Goal: Complete application form

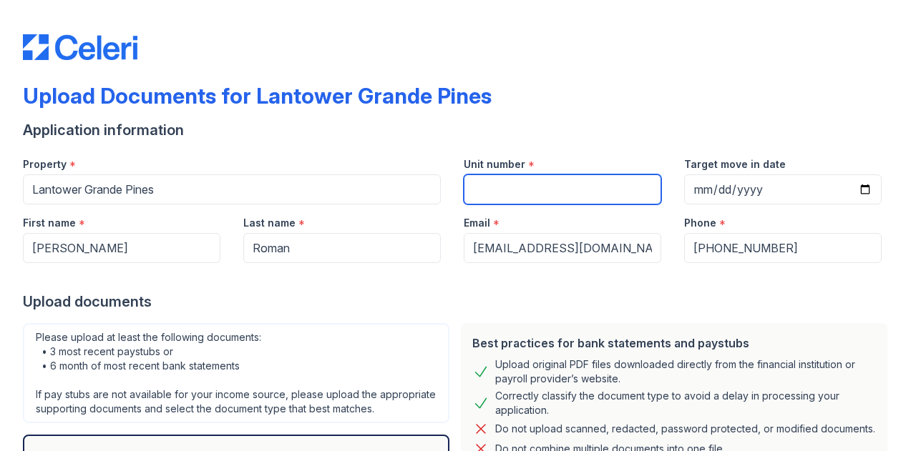
click at [551, 190] on input "Unit number" at bounding box center [562, 190] width 197 height 30
type input "813"
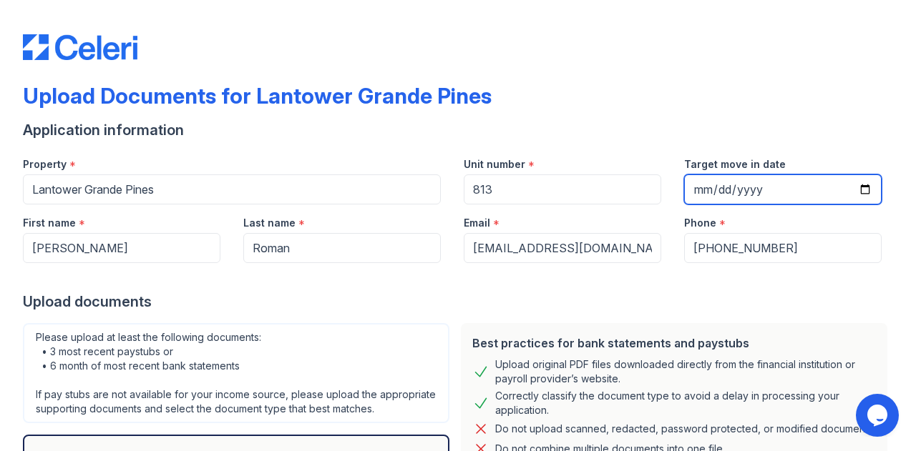
click at [757, 198] on input "Target move in date" at bounding box center [782, 190] width 197 height 30
click at [859, 187] on input "Target move in date" at bounding box center [782, 190] width 197 height 30
type input "2025-09-15"
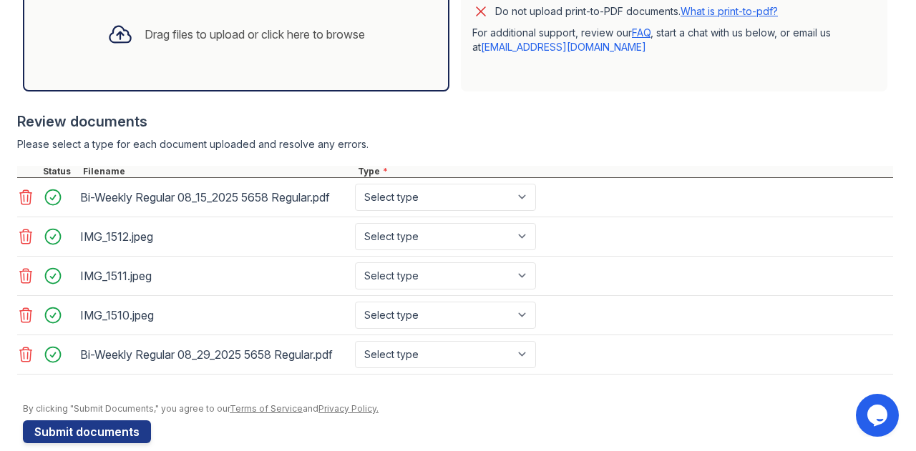
scroll to position [488, 0]
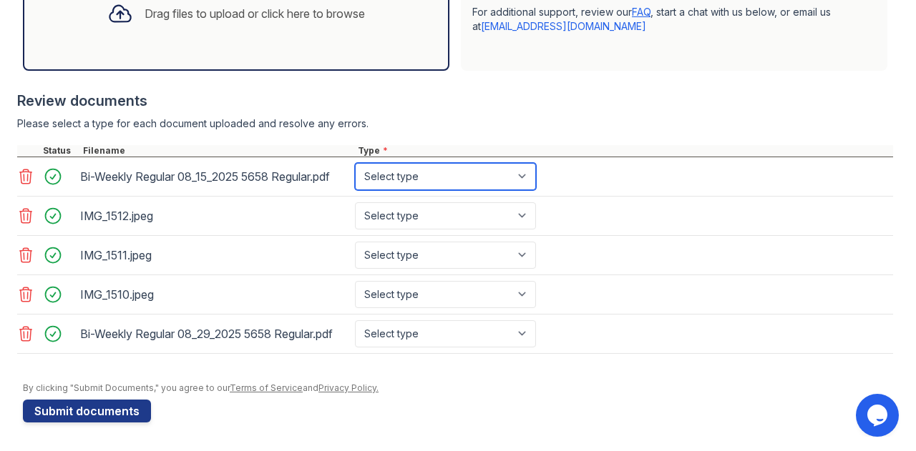
click at [379, 174] on select "Select type Paystub Bank Statement Offer Letter Tax Documents Benefit Award Let…" at bounding box center [445, 176] width 181 height 27
select select "paystub"
click at [355, 167] on select "Select type Paystub Bank Statement Offer Letter Tax Documents Benefit Award Let…" at bounding box center [445, 176] width 181 height 27
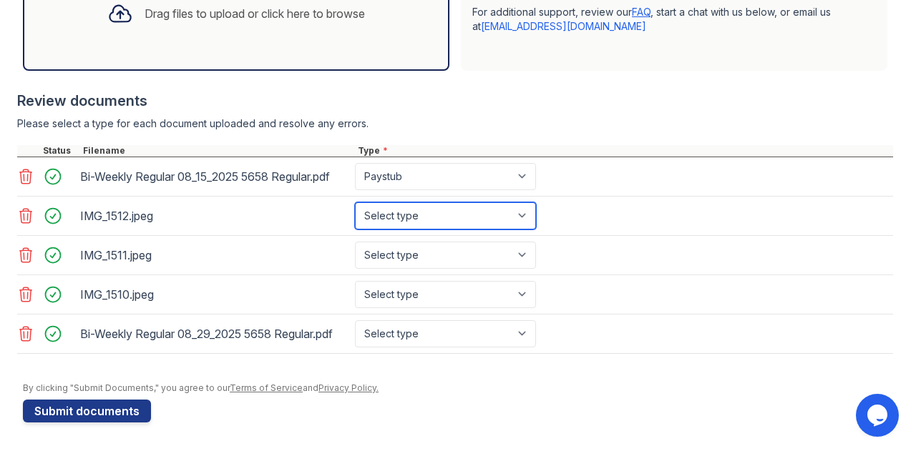
click at [394, 224] on select "Select type Paystub Bank Statement Offer Letter Tax Documents Benefit Award Let…" at bounding box center [445, 215] width 181 height 27
select select "paystub"
click at [355, 205] on select "Select type Paystub Bank Statement Offer Letter Tax Documents Benefit Award Let…" at bounding box center [445, 215] width 181 height 27
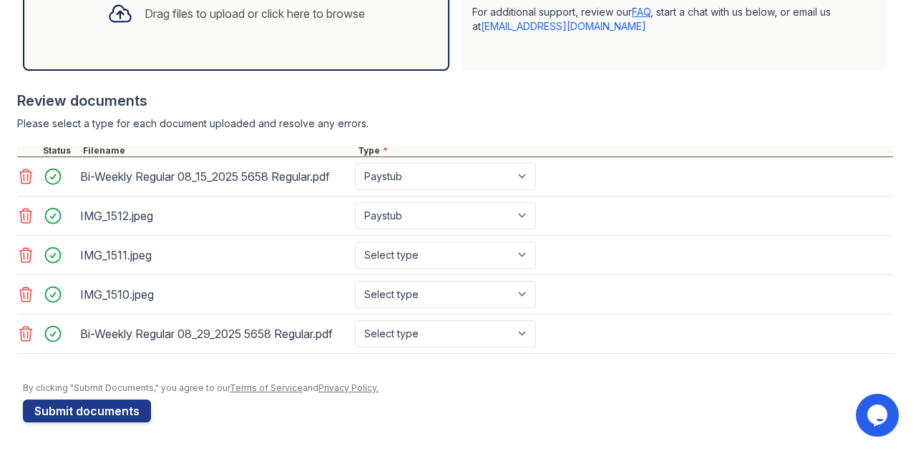
click at [386, 243] on div "IMG_1511.jpeg Select type Paystub Bank Statement Offer Letter Tax Documents Ben…" at bounding box center [455, 255] width 876 height 39
click at [385, 260] on select "Select type Paystub Bank Statement Offer Letter Tax Documents Benefit Award Let…" at bounding box center [445, 255] width 181 height 27
select select "paystub"
click at [355, 244] on select "Select type Paystub Bank Statement Offer Letter Tax Documents Benefit Award Let…" at bounding box center [445, 255] width 181 height 27
click at [383, 287] on select "Select type Paystub Bank Statement Offer Letter Tax Documents Benefit Award Let…" at bounding box center [445, 294] width 181 height 27
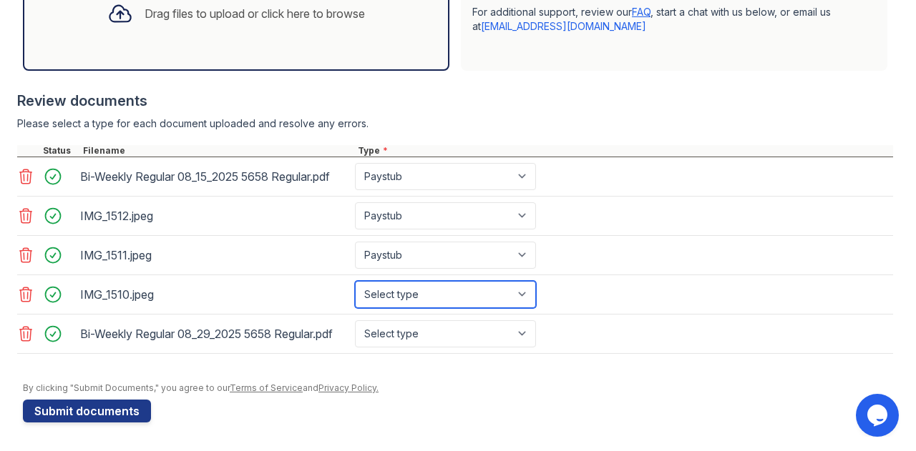
select select "paystub"
click at [355, 283] on select "Select type Paystub Bank Statement Offer Letter Tax Documents Benefit Award Let…" at bounding box center [445, 294] width 181 height 27
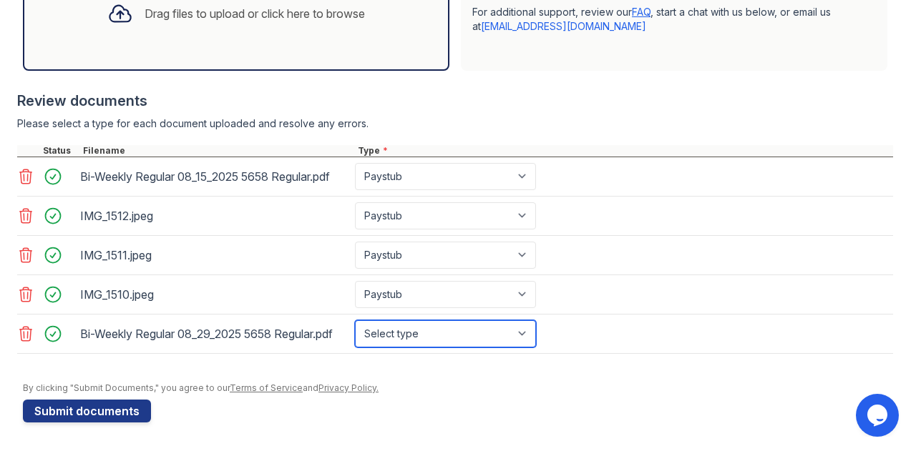
click at [393, 321] on select "Select type Paystub Bank Statement Offer Letter Tax Documents Benefit Award Let…" at bounding box center [445, 334] width 181 height 27
select select "paystub"
click at [355, 321] on select "Select type Paystub Bank Statement Offer Letter Tax Documents Benefit Award Let…" at bounding box center [445, 334] width 181 height 27
click at [366, 403] on form "Application information Property * Lantower Grande Pines Unit number * 813 Targ…" at bounding box center [458, 32] width 870 height 781
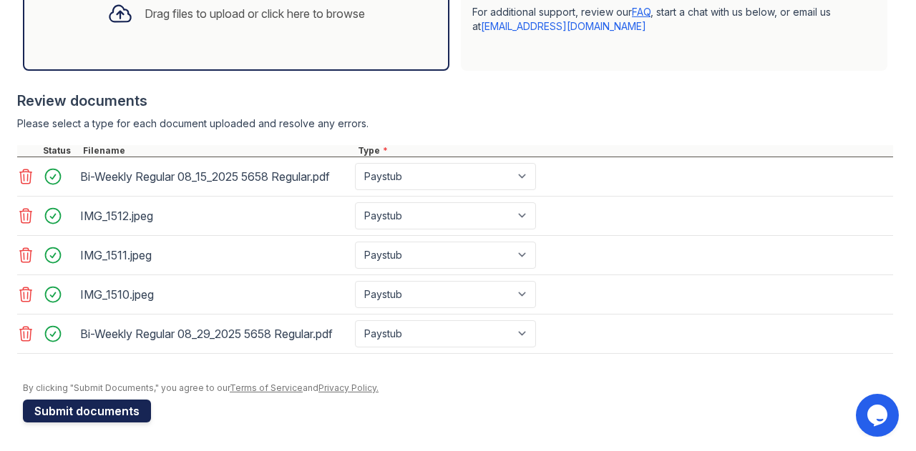
click at [130, 410] on button "Submit documents" at bounding box center [87, 411] width 128 height 23
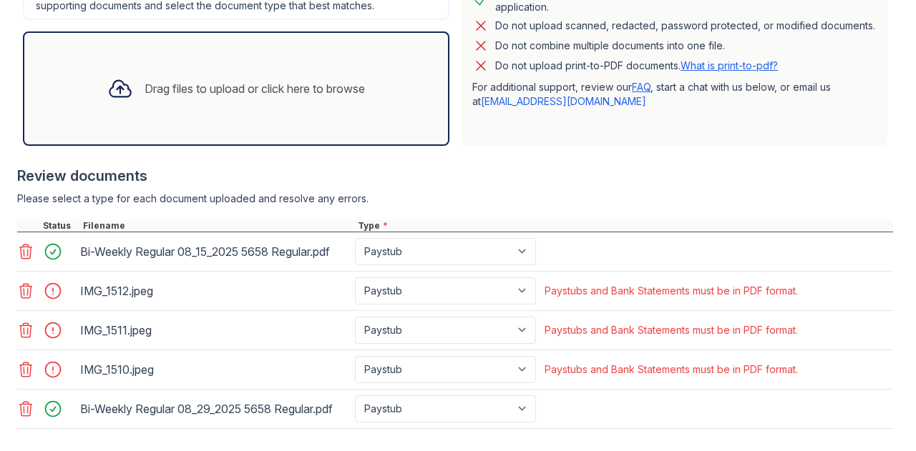
scroll to position [528, 0]
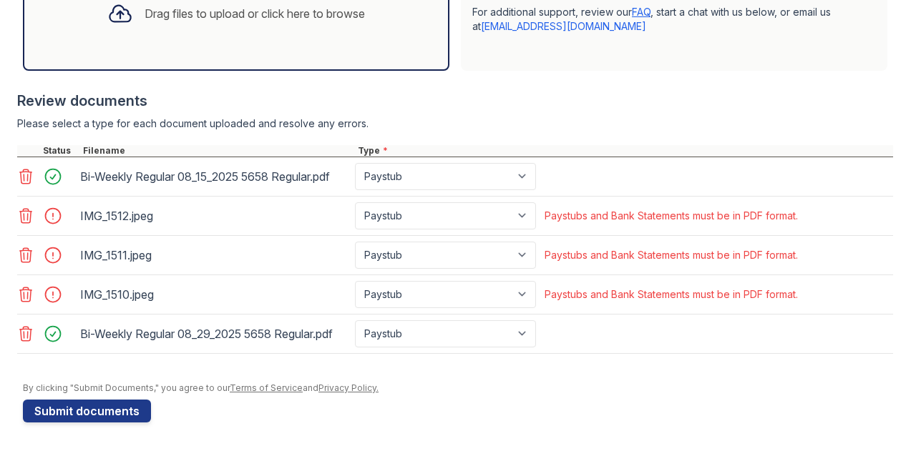
click at [26, 217] on icon at bounding box center [25, 215] width 17 height 17
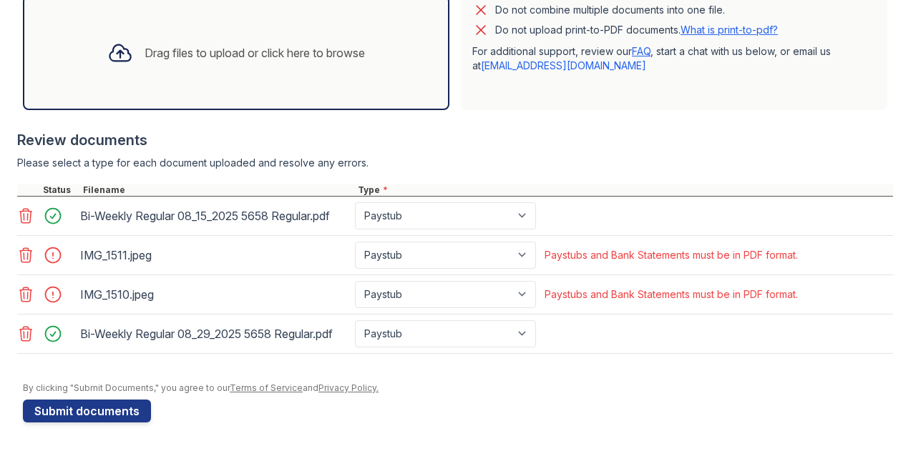
click at [22, 253] on icon at bounding box center [26, 255] width 12 height 14
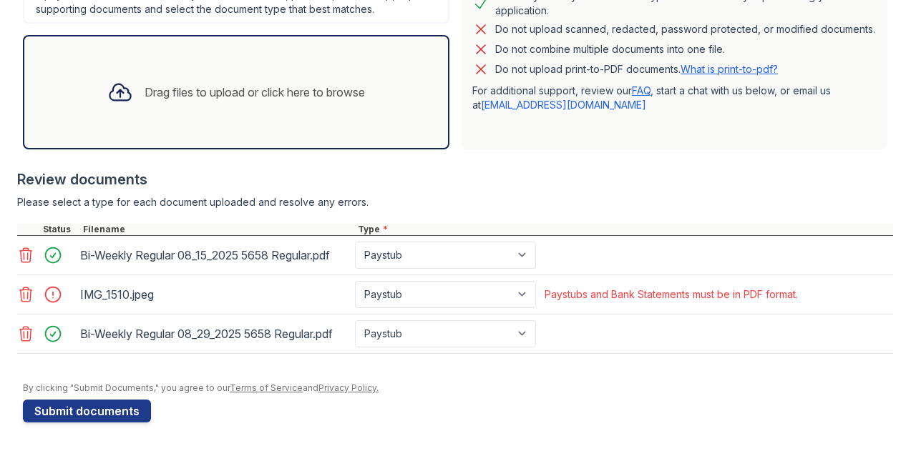
click at [20, 292] on icon at bounding box center [26, 295] width 12 height 14
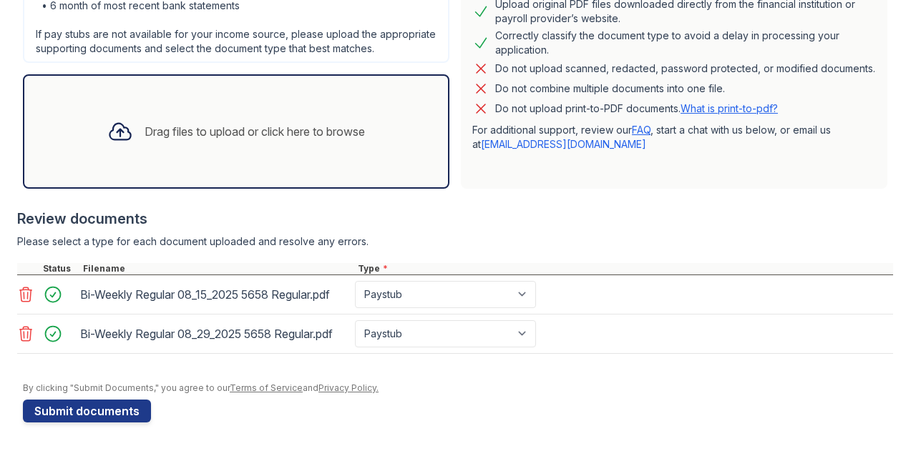
scroll to position [412, 0]
click at [419, 290] on select "Paystub Bank Statement Offer Letter Tax Documents Benefit Award Letter Investme…" at bounding box center [445, 294] width 181 height 27
click at [355, 283] on select "Paystub Bank Statement Offer Letter Tax Documents Benefit Award Letter Investme…" at bounding box center [445, 294] width 181 height 27
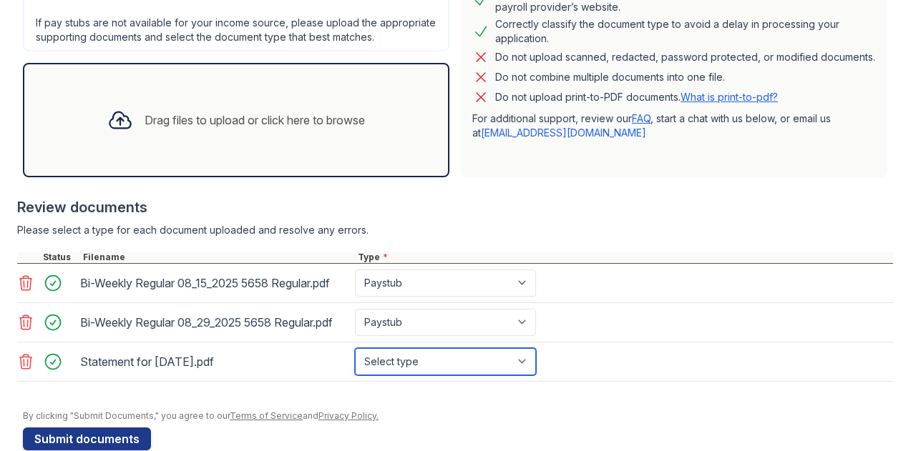
click at [411, 375] on select "Select type Paystub Bank Statement Offer Letter Tax Documents Benefit Award Let…" at bounding box center [445, 361] width 181 height 27
click at [355, 360] on select "Select type Paystub Bank Statement Offer Letter Tax Documents Benefit Award Let…" at bounding box center [445, 361] width 181 height 27
drag, startPoint x: 406, startPoint y: 386, endPoint x: 414, endPoint y: 377, distance: 11.2
click at [409, 376] on select "Select type Paystub Bank Statement Offer Letter Tax Documents Benefit Award Let…" at bounding box center [445, 361] width 181 height 27
select select "paystub"
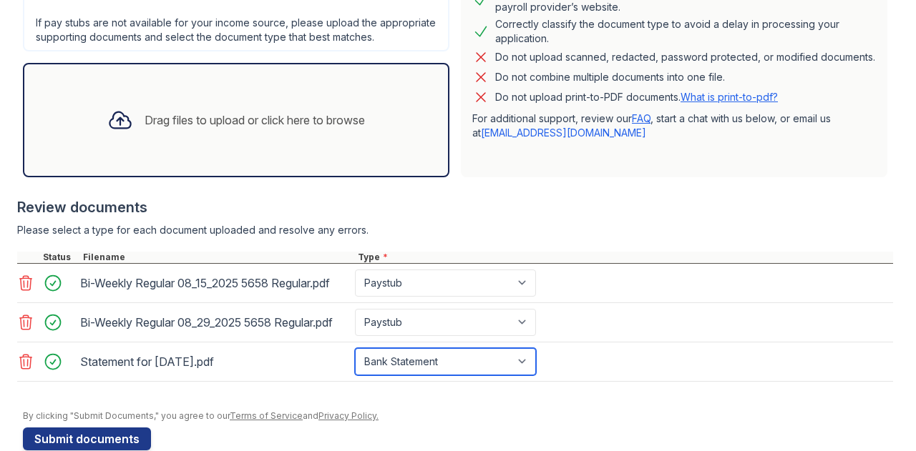
click at [355, 360] on select "Select type Paystub Bank Statement Offer Letter Tax Documents Benefit Award Let…" at bounding box center [445, 361] width 181 height 27
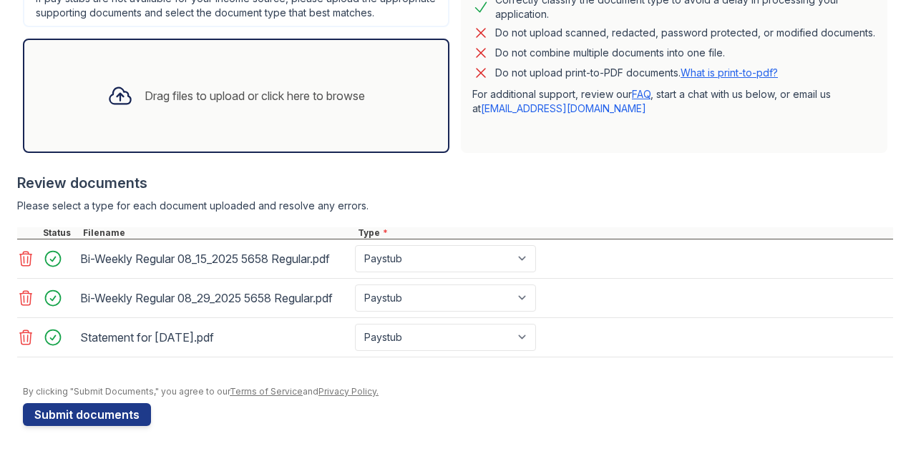
scroll to position [451, 0]
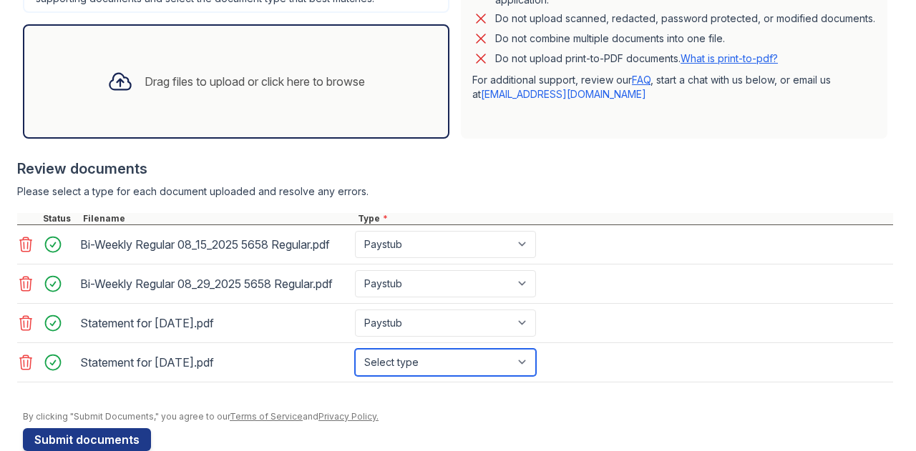
click at [419, 365] on select "Select type Paystub Bank Statement Offer Letter Tax Documents Benefit Award Let…" at bounding box center [445, 362] width 181 height 27
select select "paystub"
click at [355, 360] on select "Select type Paystub Bank Statement Offer Letter Tax Documents Benefit Award Let…" at bounding box center [445, 362] width 181 height 27
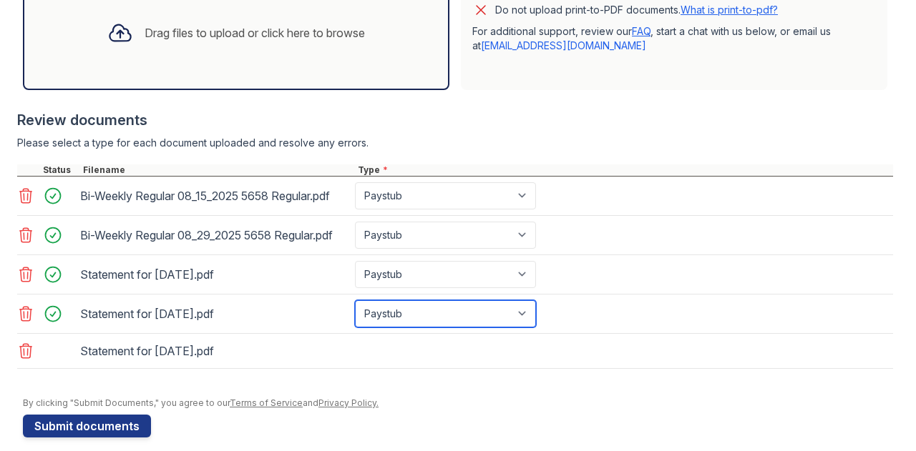
scroll to position [522, 0]
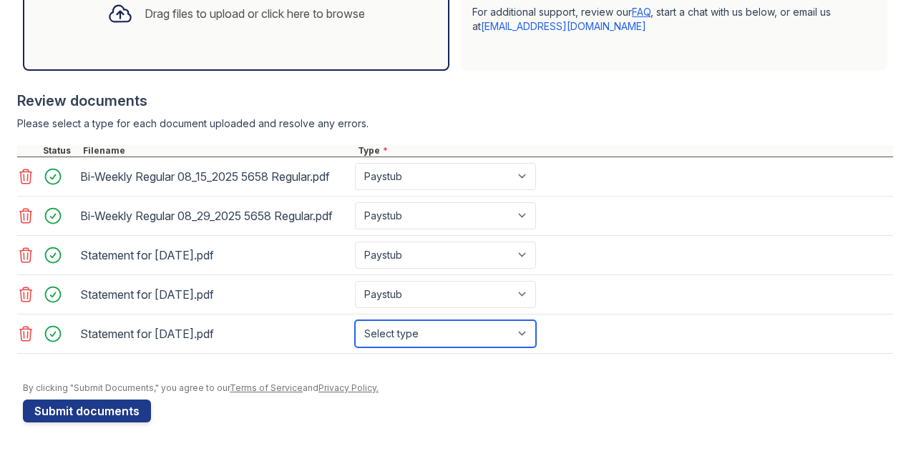
click at [406, 348] on select "Select type Paystub Bank Statement Offer Letter Tax Documents Benefit Award Let…" at bounding box center [445, 334] width 181 height 27
select select "paystub"
click at [355, 327] on select "Select type Paystub Bank Statement Offer Letter Tax Documents Benefit Award Let…" at bounding box center [445, 334] width 181 height 27
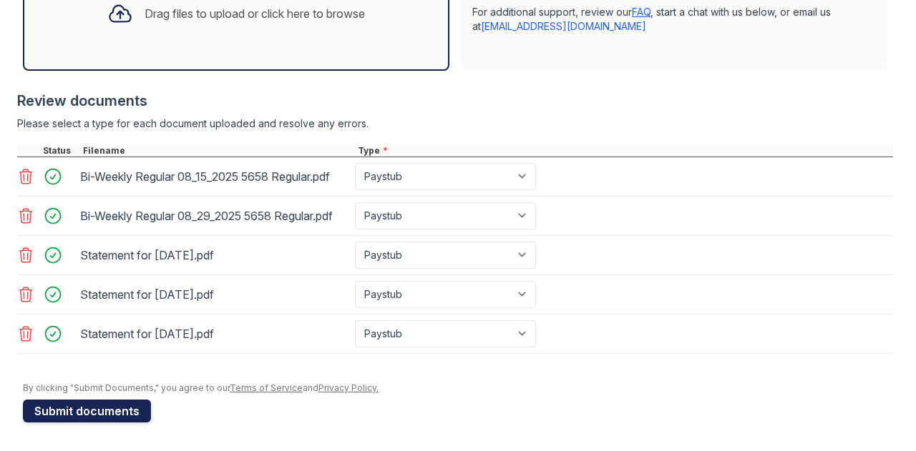
click at [99, 421] on button "Submit documents" at bounding box center [87, 411] width 128 height 23
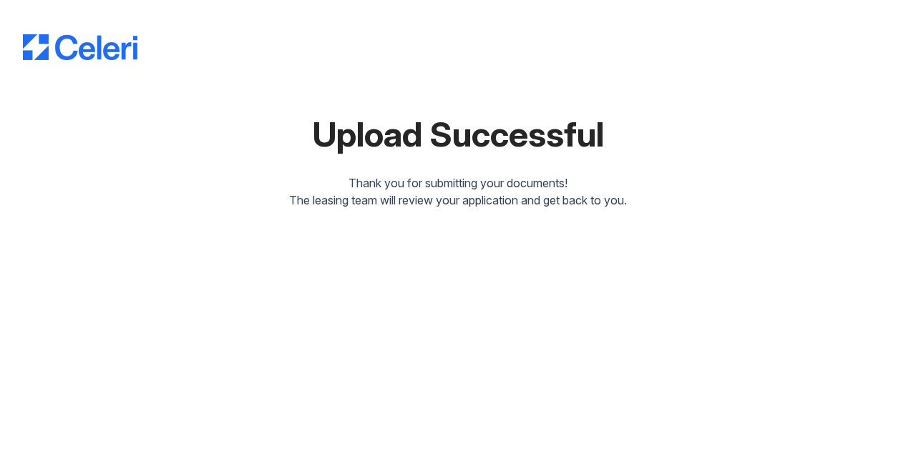
click at [321, 165] on div "Upload Successful Thank you for submitting your documents! The leasing team wil…" at bounding box center [458, 107] width 870 height 203
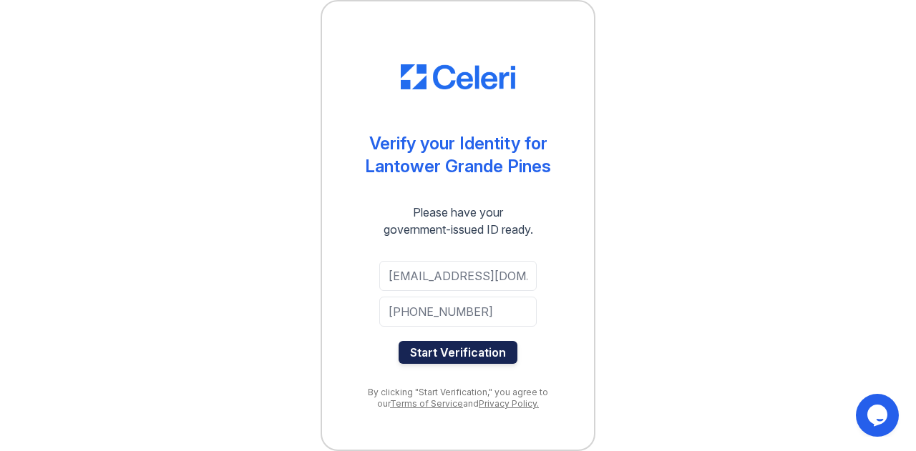
click at [478, 346] on button "Start Verification" at bounding box center [458, 352] width 119 height 23
